Goal: Communication & Community: Answer question/provide support

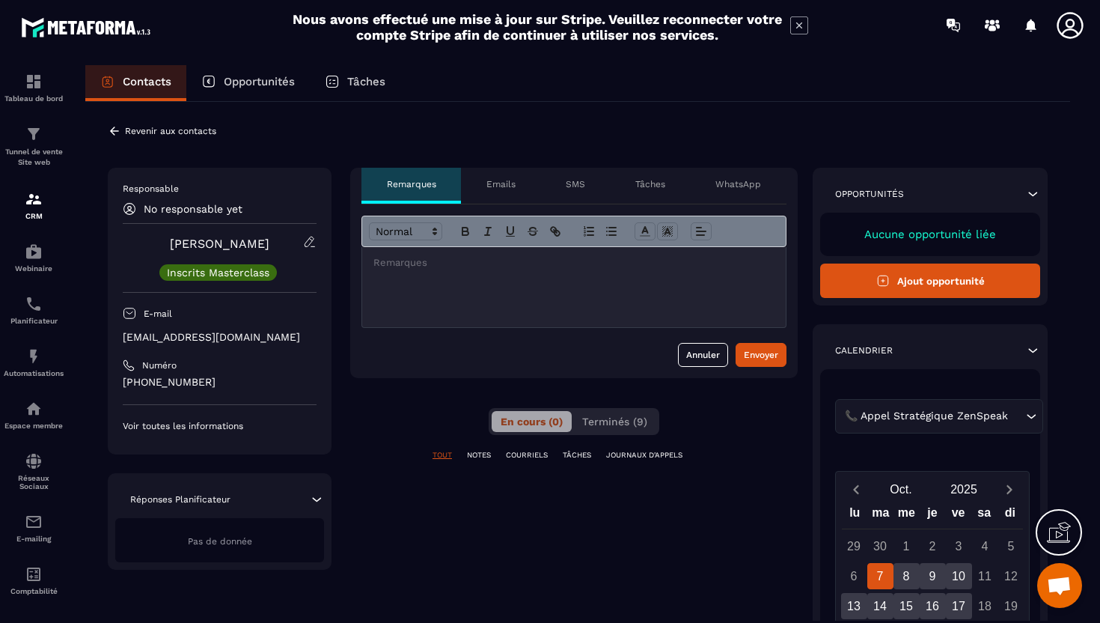
click at [190, 339] on p "[EMAIL_ADDRESS][DOMAIN_NAME]" at bounding box center [220, 337] width 194 height 14
copy div "[EMAIL_ADDRESS][DOMAIN_NAME]"
click at [394, 312] on div at bounding box center [574, 287] width 424 height 80
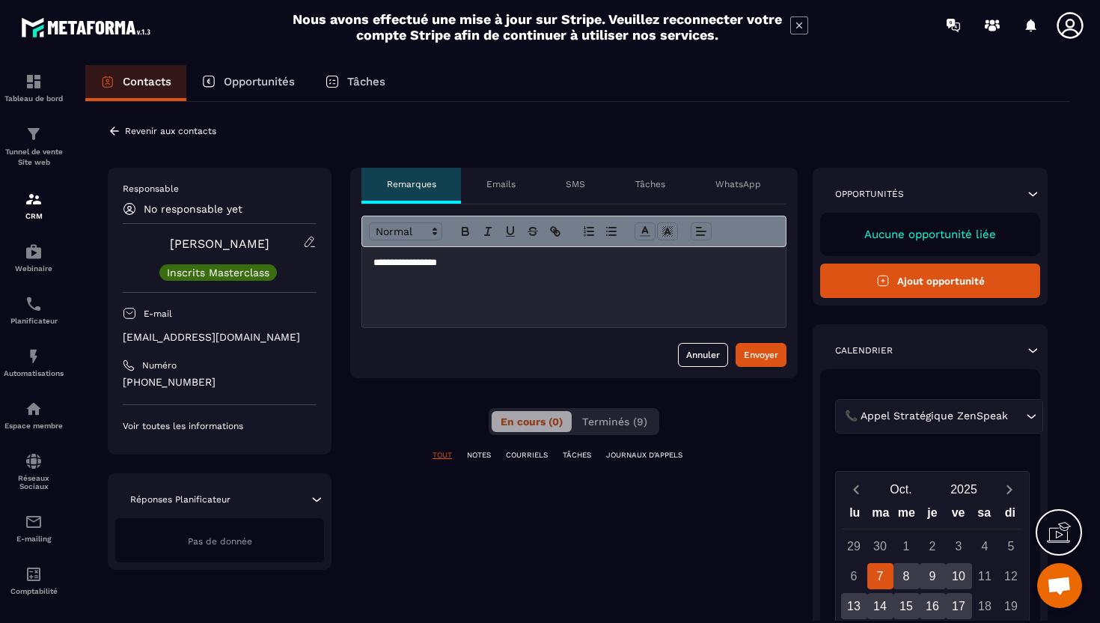
click at [508, 183] on p "Emails" at bounding box center [501, 184] width 29 height 12
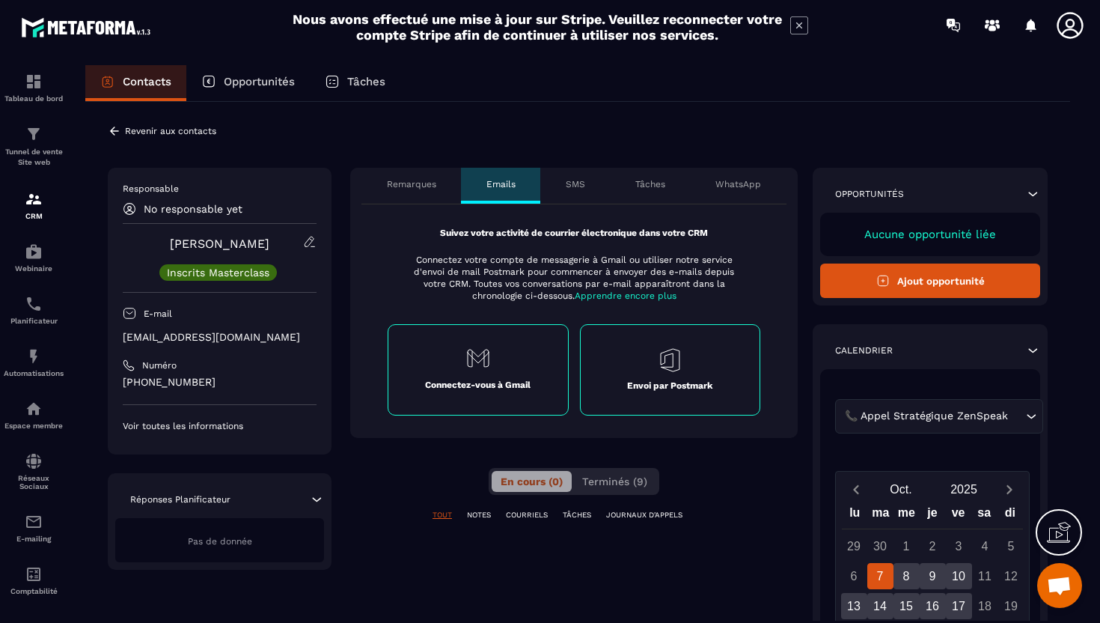
click at [424, 192] on div "Remarques" at bounding box center [412, 186] width 100 height 36
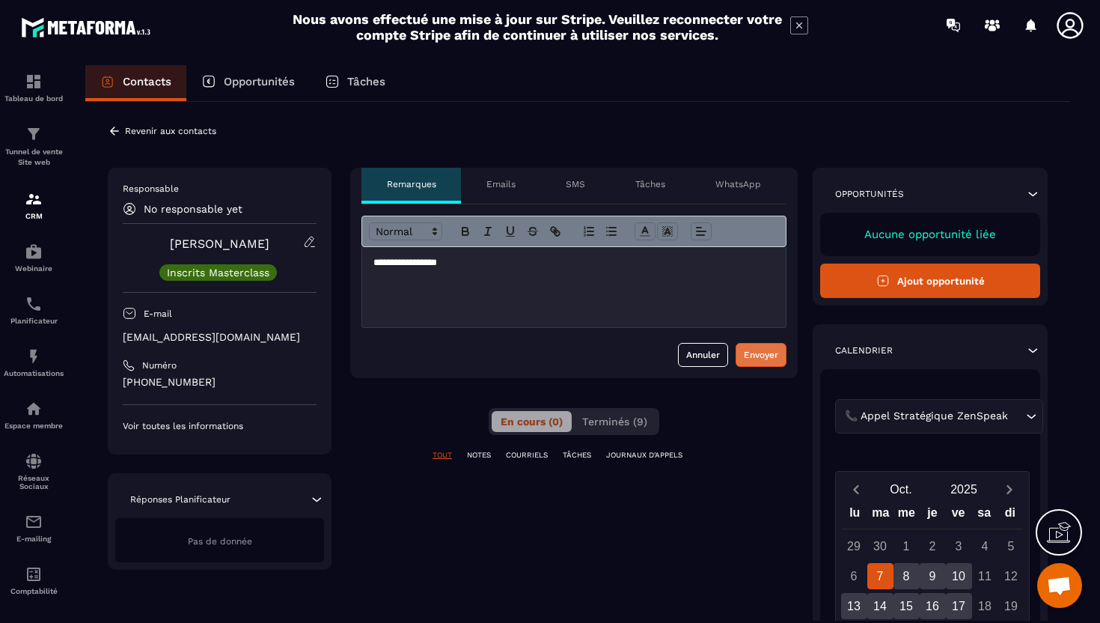
click at [760, 358] on div "Envoyer" at bounding box center [761, 354] width 34 height 15
